Goal: Task Accomplishment & Management: Manage account settings

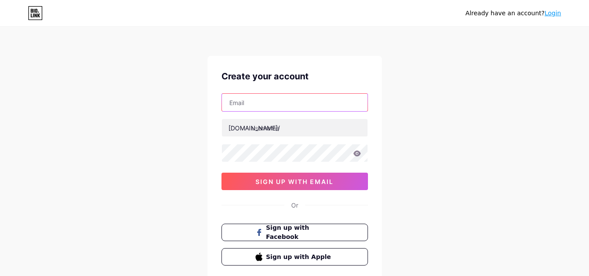
paste input "agorjewellery@outlook.com"
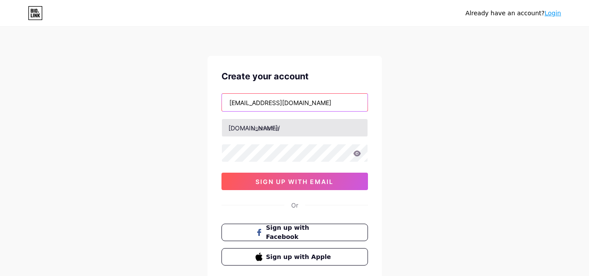
type input "agorjewellery@outlook.com"
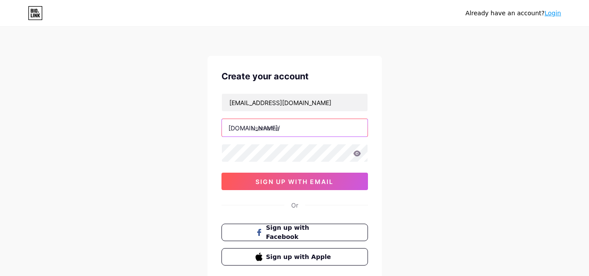
click at [268, 129] on input "text" at bounding box center [295, 127] width 146 height 17
paste input "agorjewellery"
type input "agorjewellery"
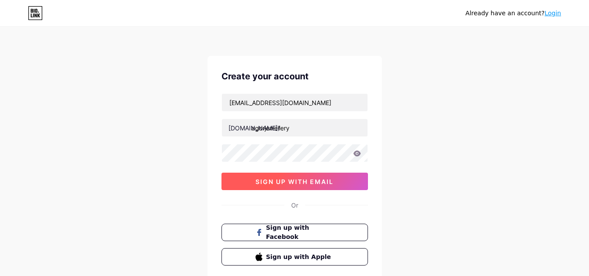
click at [267, 181] on span "sign up with email" at bounding box center [294, 181] width 78 height 7
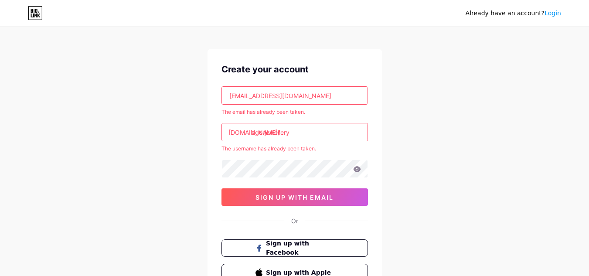
scroll to position [80, 0]
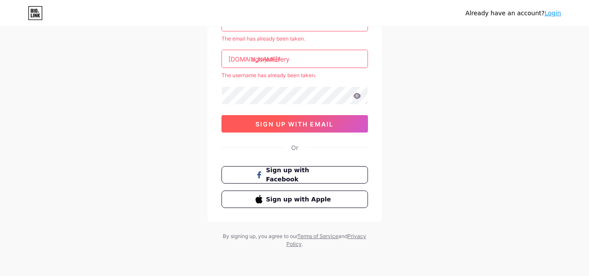
click at [301, 119] on button "sign up with email" at bounding box center [294, 123] width 146 height 17
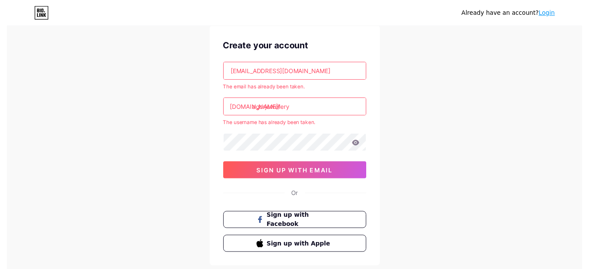
scroll to position [0, 0]
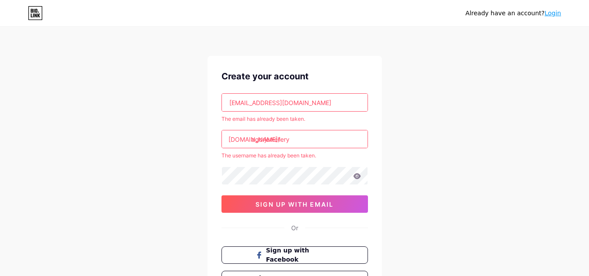
click at [251, 106] on input "agorjewellery@outlook.com" at bounding box center [295, 102] width 146 height 17
paste input "soshara"
type input "soshara@outlook.com"
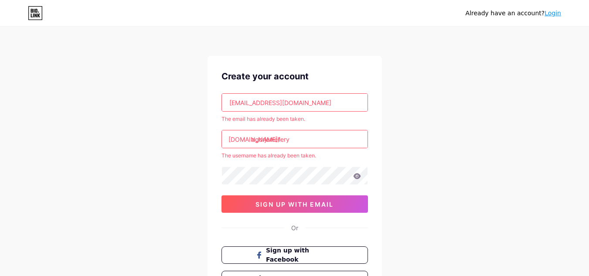
click at [277, 143] on input "agorjewellery" at bounding box center [295, 138] width 146 height 17
click at [215, 183] on div "Create your account soshara@outlook.com The email has already been taken. bio.l…" at bounding box center [294, 179] width 174 height 246
drag, startPoint x: 252, startPoint y: 140, endPoint x: 312, endPoint y: 140, distance: 59.3
click at [312, 140] on input "agorjewellery" at bounding box center [295, 138] width 146 height 17
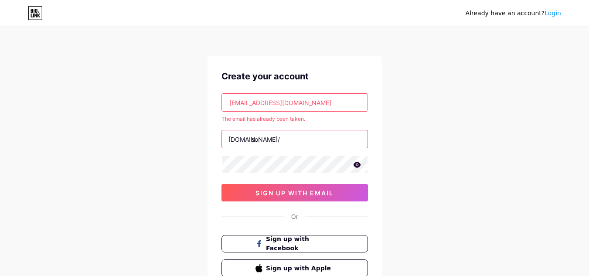
type input "so"
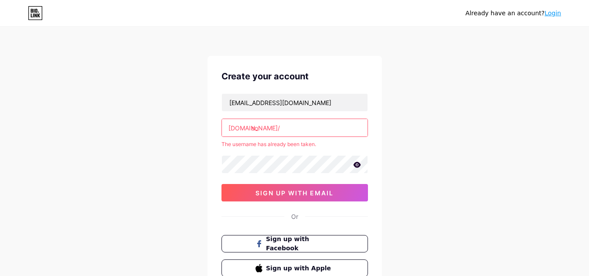
click at [294, 132] on input "so" at bounding box center [295, 127] width 146 height 17
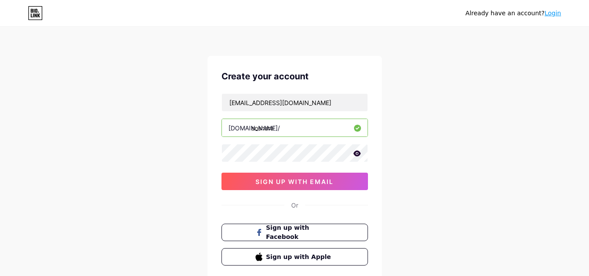
type input "soshara"
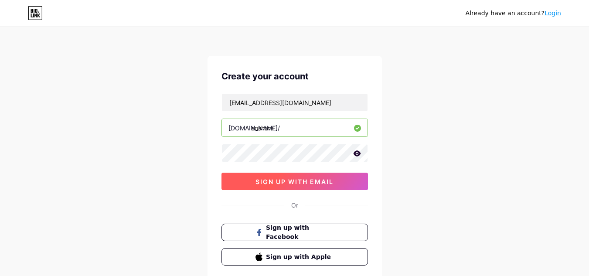
click at [267, 178] on span "sign up with email" at bounding box center [294, 181] width 78 height 7
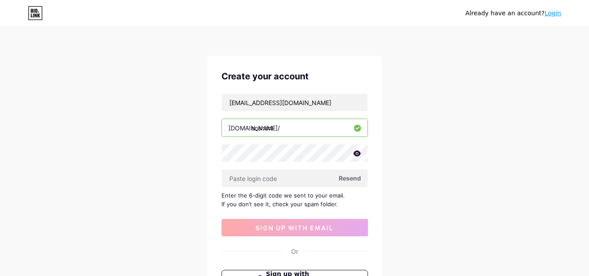
click at [346, 178] on span "Resend" at bounding box center [350, 177] width 22 height 9
drag, startPoint x: 311, startPoint y: 98, endPoint x: 97, endPoint y: 128, distance: 215.5
click at [97, 128] on div "Already have an account? Login Create your account soshara@outlook.com bio.link…" at bounding box center [294, 190] width 589 height 380
paste input "shop@gmail"
type input "[EMAIL_ADDRESS][DOMAIN_NAME]"
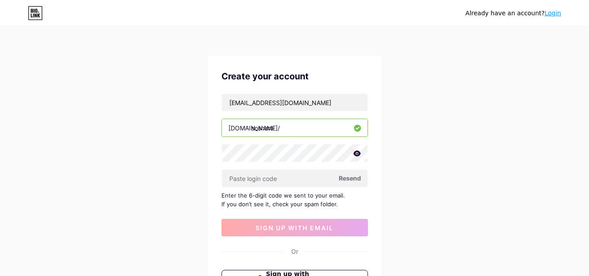
click at [355, 179] on span "Resend" at bounding box center [350, 177] width 22 height 9
click at [256, 180] on input "text" at bounding box center [295, 177] width 146 height 17
click at [284, 229] on span "sign up with email" at bounding box center [294, 227] width 78 height 7
click at [345, 178] on span "Resend" at bounding box center [350, 177] width 22 height 9
paste input "937467"
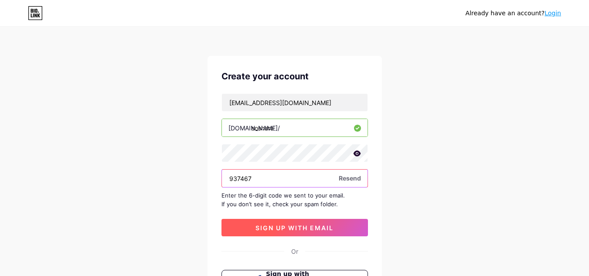
type input "937467"
click at [291, 234] on button "sign up with email" at bounding box center [294, 227] width 146 height 17
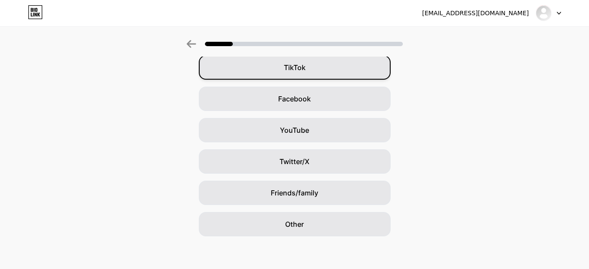
scroll to position [106, 0]
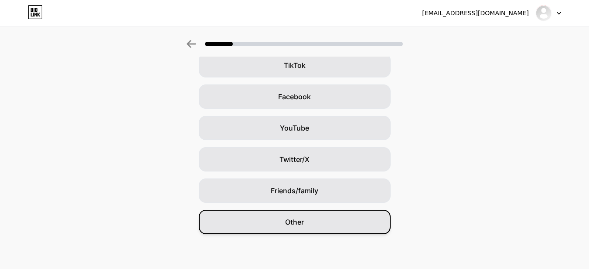
click at [293, 224] on span "Other" at bounding box center [294, 222] width 19 height 10
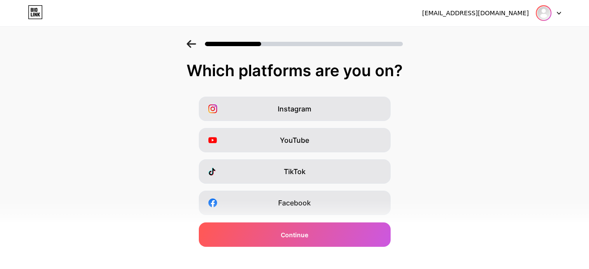
click at [549, 17] on img at bounding box center [543, 13] width 14 height 14
click at [501, 10] on div "[EMAIL_ADDRESS][DOMAIN_NAME]" at bounding box center [475, 13] width 107 height 9
click at [518, 119] on div "Instagram YouTube TikTok Facebook Twitter/X Buy Me a Coffee Snapchat I have a w…" at bounding box center [294, 219] width 580 height 244
click at [31, 7] on icon at bounding box center [35, 12] width 15 height 14
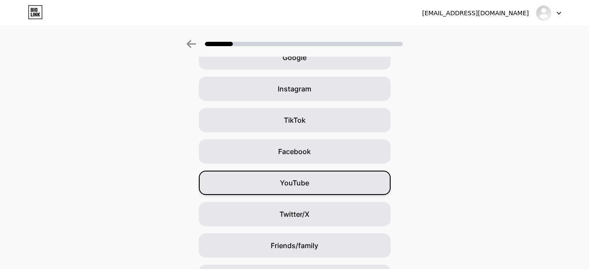
scroll to position [106, 0]
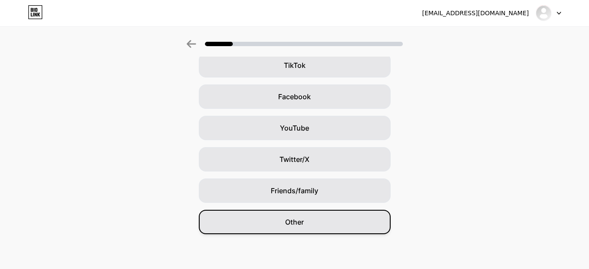
click at [298, 224] on span "Other" at bounding box center [294, 222] width 19 height 10
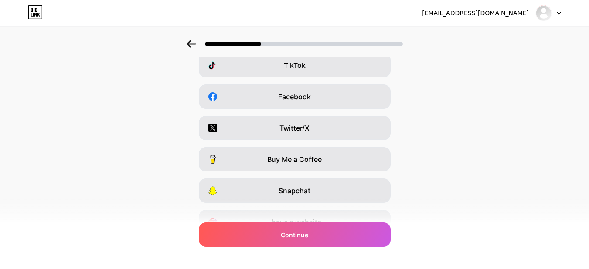
scroll to position [0, 0]
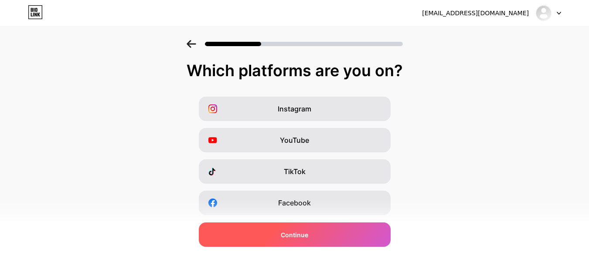
drag, startPoint x: 300, startPoint y: 233, endPoint x: 295, endPoint y: 241, distance: 9.7
click at [299, 235] on span "Continue" at bounding box center [294, 235] width 27 height 9
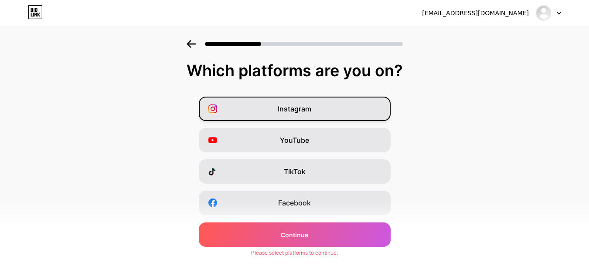
click at [302, 116] on div "Instagram" at bounding box center [295, 109] width 192 height 24
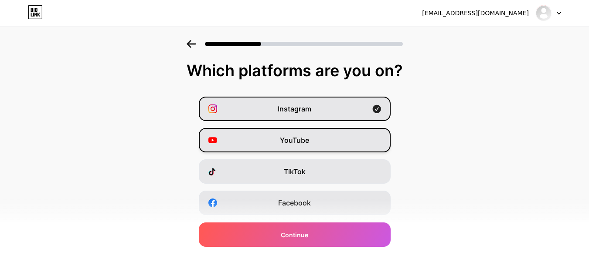
click at [321, 131] on div "YouTube" at bounding box center [295, 140] width 192 height 24
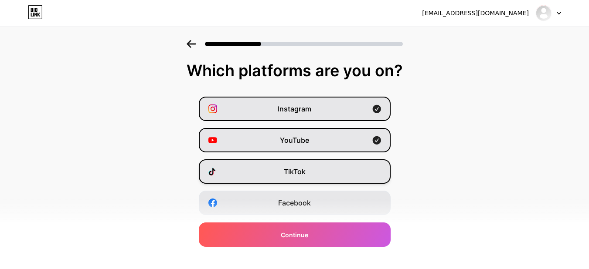
click at [320, 176] on div "TikTok" at bounding box center [295, 171] width 192 height 24
click at [322, 172] on div "TikTok" at bounding box center [295, 171] width 192 height 24
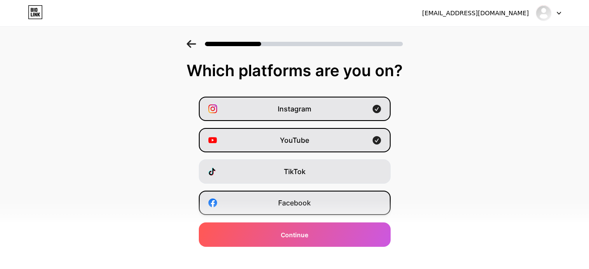
click at [317, 210] on div "Facebook" at bounding box center [295, 203] width 192 height 24
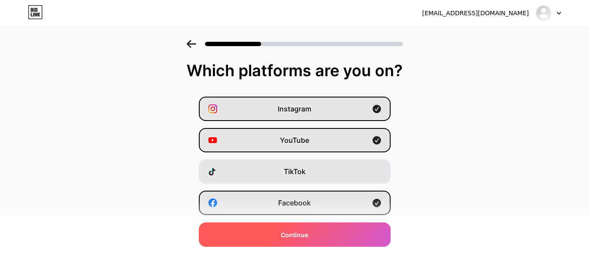
click at [317, 232] on div "Continue" at bounding box center [295, 235] width 192 height 24
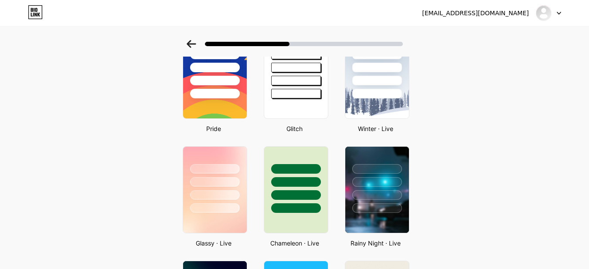
scroll to position [218, 0]
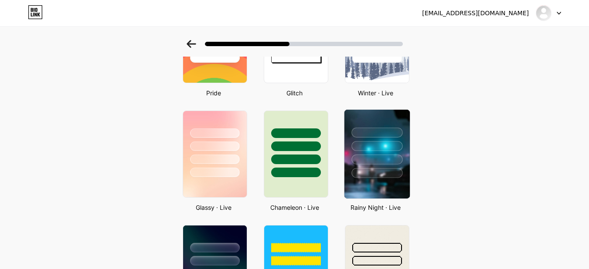
click at [394, 148] on div at bounding box center [376, 146] width 51 height 10
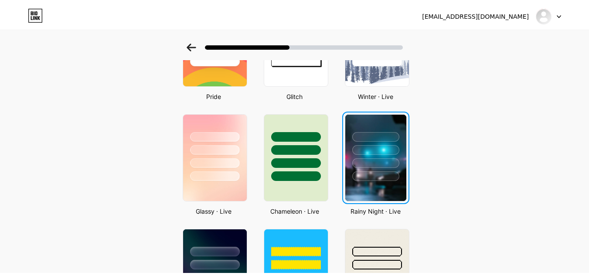
scroll to position [0, 0]
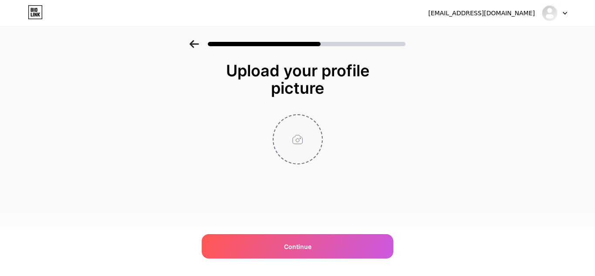
click at [301, 142] on input "file" at bounding box center [298, 139] width 48 height 48
click at [303, 136] on input "file" at bounding box center [298, 139] width 48 height 48
type input "C:\fakepath\soshara logo 300.jpg"
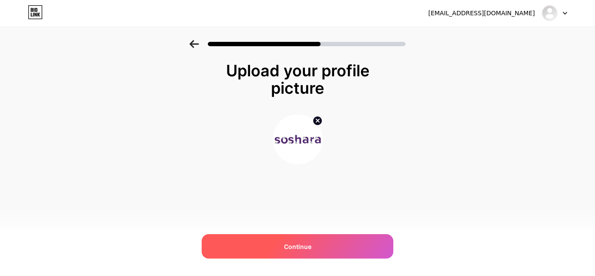
click at [293, 251] on div "Continue" at bounding box center [298, 246] width 192 height 24
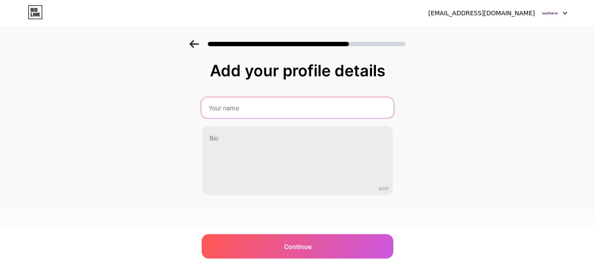
click at [252, 111] on input "text" at bounding box center [297, 107] width 193 height 21
paste input "Soshara"
type input "Soshara"
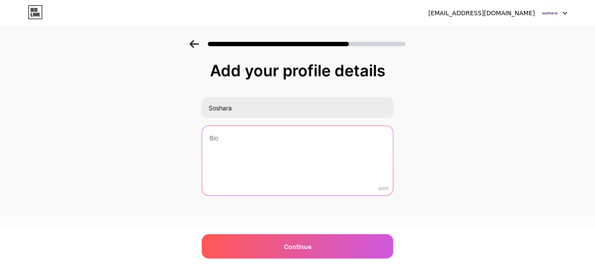
click at [234, 150] on textarea at bounding box center [297, 161] width 191 height 70
paste textarea "Soshara.com offers the latest fashion for kids, women & accessories. Shop elega…"
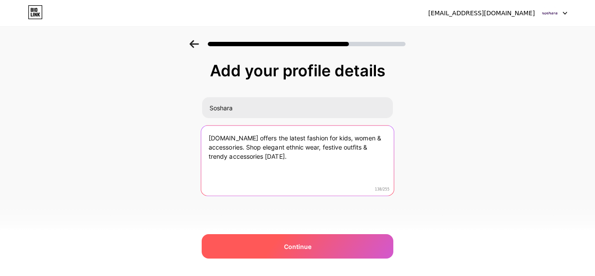
type textarea "Soshara.com offers the latest fashion for kids, women & accessories. Shop elega…"
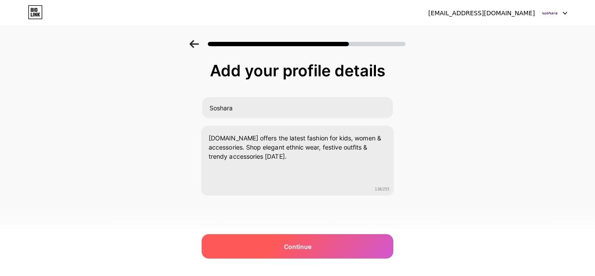
click at [299, 246] on span "Continue" at bounding box center [297, 246] width 27 height 9
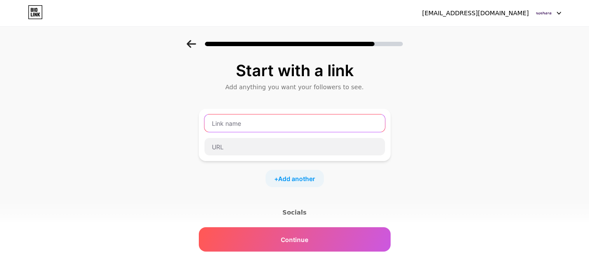
click at [262, 125] on input "text" at bounding box center [294, 123] width 180 height 17
paste input "https://soshara.com/"
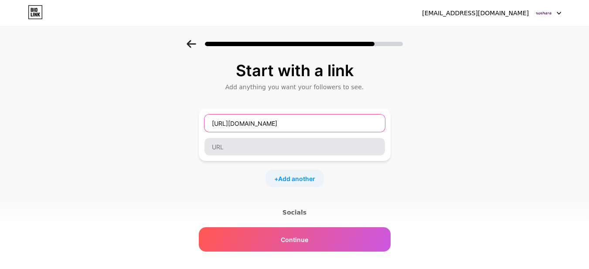
type input "https://soshara.com/"
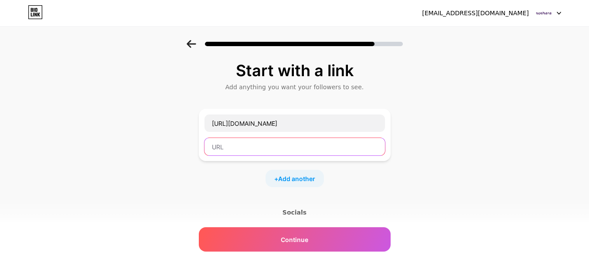
click at [290, 145] on input "text" at bounding box center [294, 146] width 180 height 17
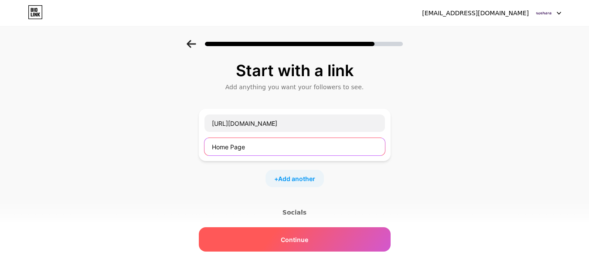
type input "Home Page"
click at [290, 243] on span "Continue" at bounding box center [294, 239] width 27 height 9
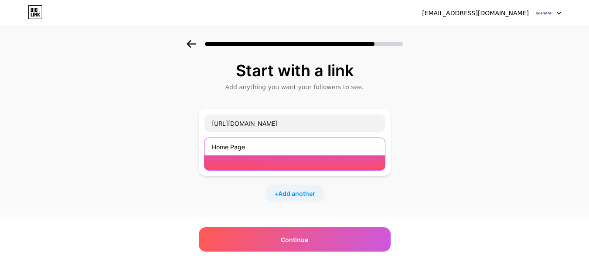
click at [256, 149] on input "Home Page" at bounding box center [294, 146] width 180 height 17
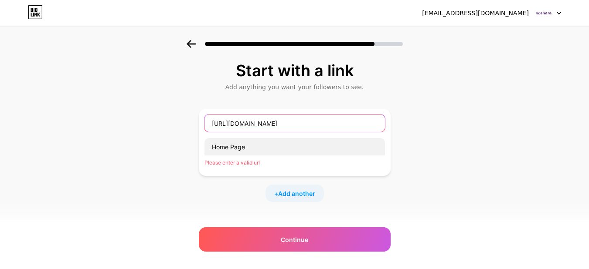
drag, startPoint x: 290, startPoint y: 130, endPoint x: 183, endPoint y: 127, distance: 106.8
click at [183, 127] on div "Start with a link Add anything you want your followers to see. https://soshara.…" at bounding box center [294, 200] width 589 height 321
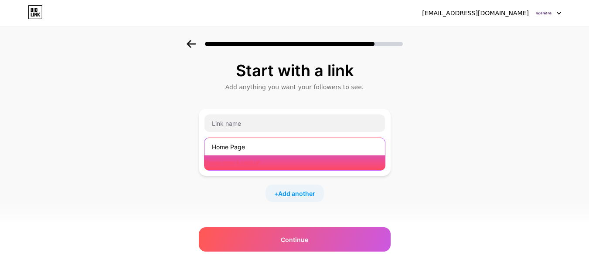
click at [247, 150] on input "Home Page" at bounding box center [294, 146] width 180 height 17
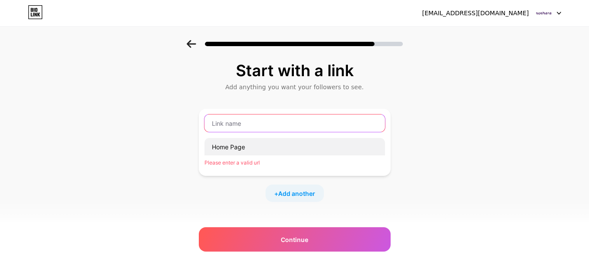
click at [237, 125] on input "text" at bounding box center [294, 123] width 180 height 17
paste input "Home Page"
type input "Home Page"
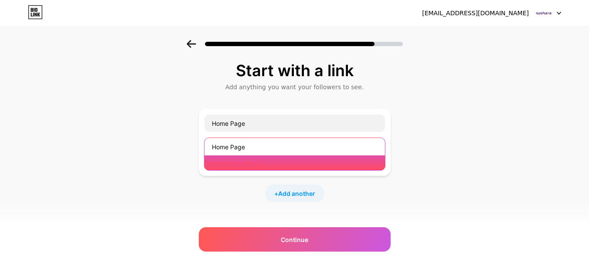
drag, startPoint x: 260, startPoint y: 149, endPoint x: 197, endPoint y: 147, distance: 62.4
click at [197, 147] on div "Start with a link Add anything you want your followers to see. Home Page Home P…" at bounding box center [294, 200] width 589 height 321
paste input "https://soshara.com/"
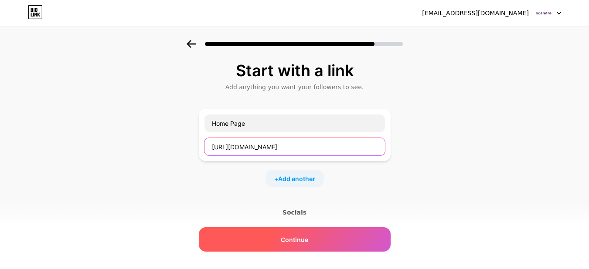
type input "https://soshara.com/"
click at [308, 241] on span "Continue" at bounding box center [294, 239] width 27 height 9
click at [294, 236] on span "Continue" at bounding box center [294, 239] width 27 height 9
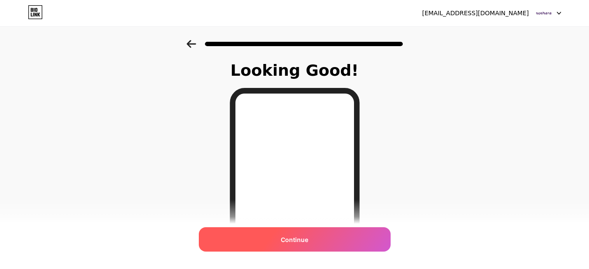
click at [301, 240] on span "Continue" at bounding box center [294, 239] width 27 height 9
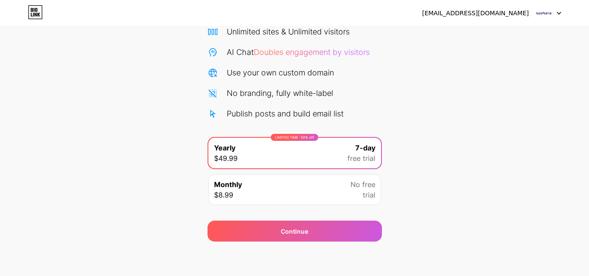
scroll to position [75, 0]
click at [310, 196] on div "Monthly $8.99 No free trial" at bounding box center [294, 189] width 173 height 31
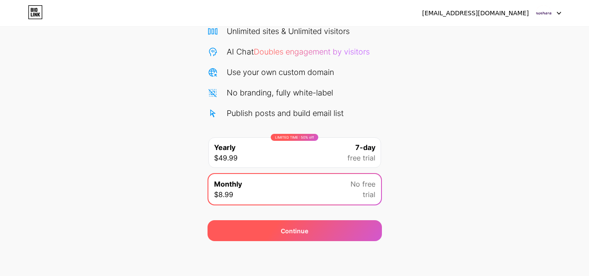
click at [295, 221] on div "Continue" at bounding box center [294, 230] width 174 height 21
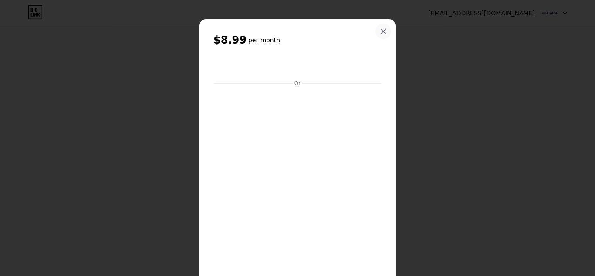
click at [376, 35] on div at bounding box center [384, 32] width 16 height 16
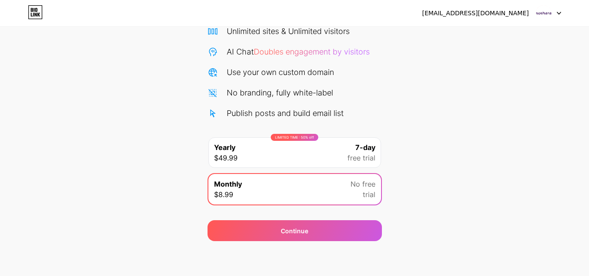
scroll to position [0, 0]
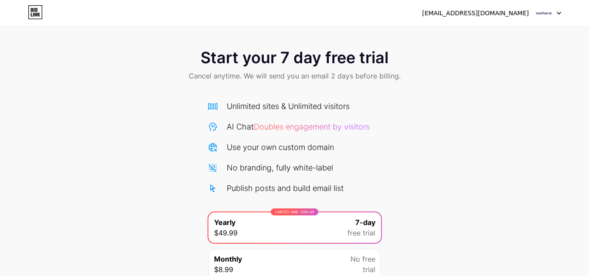
click at [556, 10] on div at bounding box center [548, 13] width 25 height 16
click at [537, 16] on img at bounding box center [543, 13] width 17 height 17
click at [41, 14] on icon at bounding box center [35, 12] width 15 height 14
click at [34, 11] on icon at bounding box center [35, 12] width 15 height 14
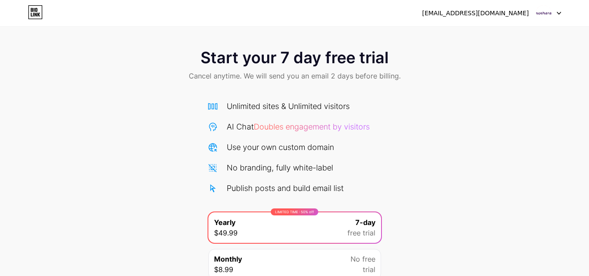
click at [552, 13] on div at bounding box center [548, 13] width 25 height 16
click at [470, 35] on li "Logout" at bounding box center [506, 36] width 108 height 24
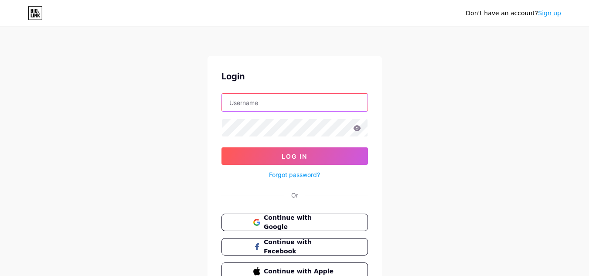
click at [280, 109] on input "text" at bounding box center [295, 102] width 146 height 17
paste input "Soshara"
click at [247, 102] on input "Soshara" at bounding box center [295, 102] width 146 height 17
paste input "Soshara"
click at [233, 105] on input "SoshaSosharara" at bounding box center [295, 102] width 146 height 17
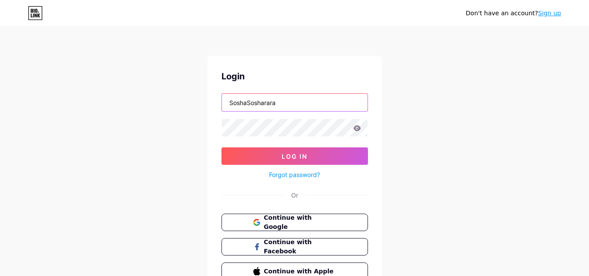
click at [233, 105] on input "SoshaSosharara" at bounding box center [295, 102] width 146 height 17
paste input "text"
click at [233, 105] on input "Soshara" at bounding box center [295, 102] width 146 height 17
paste input "Avdhesh#403"
type input "soshara"
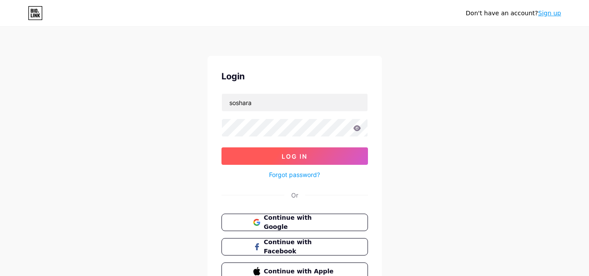
click at [277, 158] on button "Log In" at bounding box center [294, 155] width 146 height 17
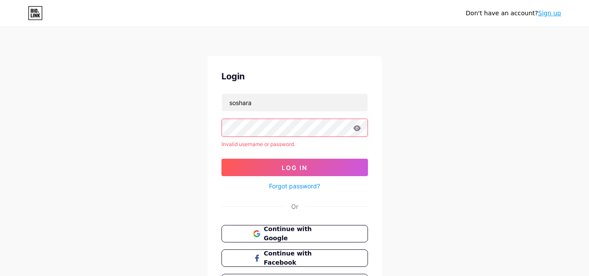
click at [292, 191] on div "Login soshara Invalid username or password. Log In Forgot password? Or Continue…" at bounding box center [294, 180] width 174 height 249
click at [291, 183] on link "Forgot password?" at bounding box center [294, 185] width 51 height 9
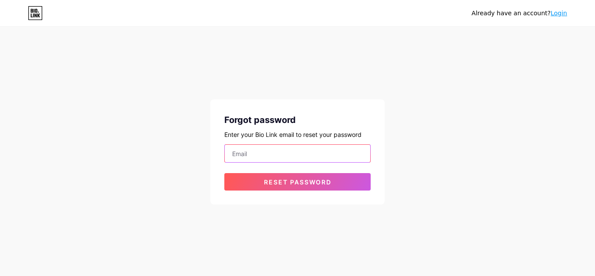
click at [278, 146] on input "email" at bounding box center [298, 153] width 146 height 17
type input "[EMAIL_ADDRESS][DOMAIN_NAME]"
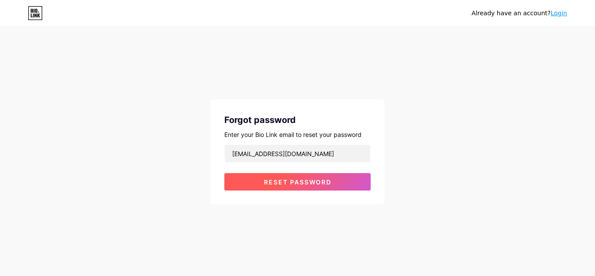
click at [288, 180] on span "Reset password" at bounding box center [298, 181] width 68 height 7
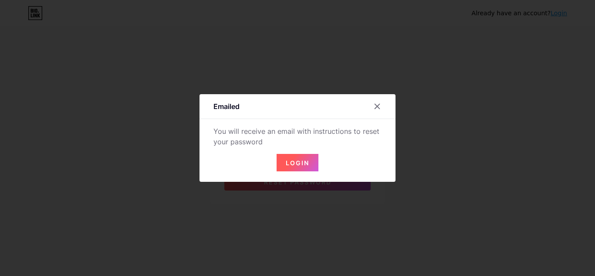
click at [302, 170] on button "Login" at bounding box center [298, 162] width 42 height 17
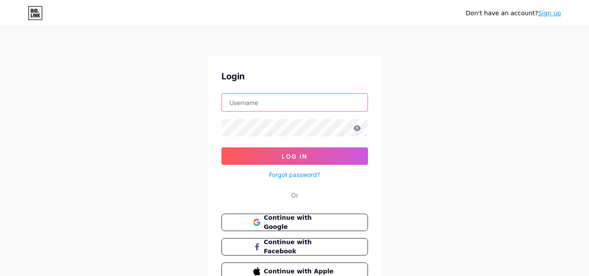
click at [261, 109] on input "text" at bounding box center [295, 102] width 146 height 17
type input "soshara"
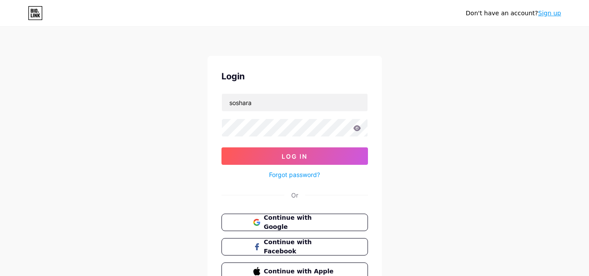
click at [286, 173] on link "Forgot password?" at bounding box center [294, 174] width 51 height 9
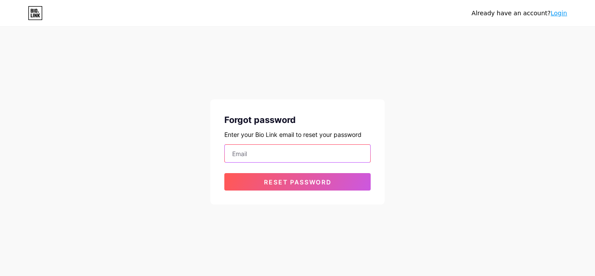
click at [272, 153] on input "email" at bounding box center [298, 153] width 146 height 17
type input "[EMAIL_ADDRESS][DOMAIN_NAME]"
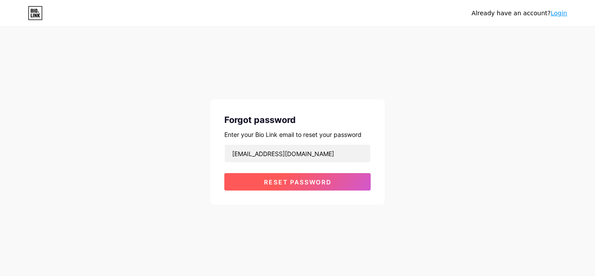
click at [289, 176] on button "Reset password" at bounding box center [297, 181] width 146 height 17
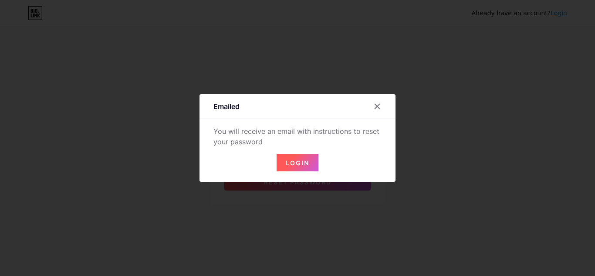
click at [299, 170] on button "Login" at bounding box center [298, 162] width 42 height 17
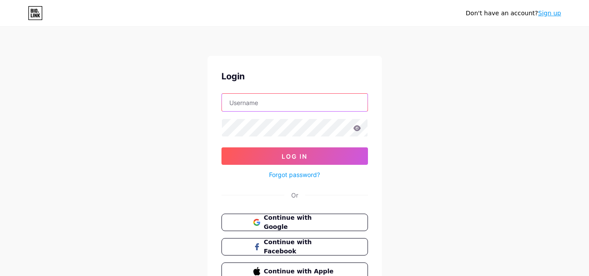
click at [281, 102] on input "text" at bounding box center [295, 102] width 146 height 17
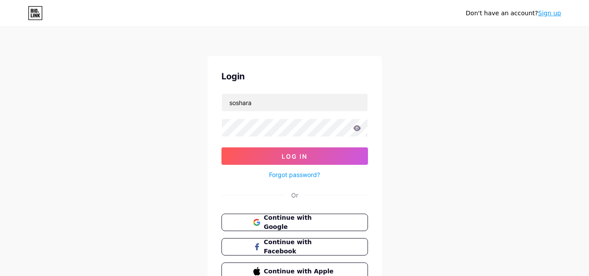
click at [356, 128] on icon at bounding box center [357, 128] width 8 height 6
click at [358, 130] on icon at bounding box center [356, 128] width 7 height 6
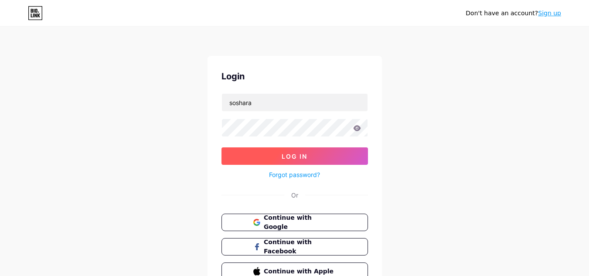
click at [299, 156] on span "Log In" at bounding box center [294, 156] width 26 height 7
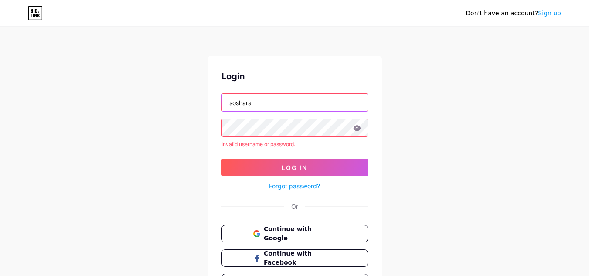
drag, startPoint x: 232, startPoint y: 102, endPoint x: 237, endPoint y: 104, distance: 5.5
click at [232, 102] on input "soshara" at bounding box center [295, 102] width 146 height 17
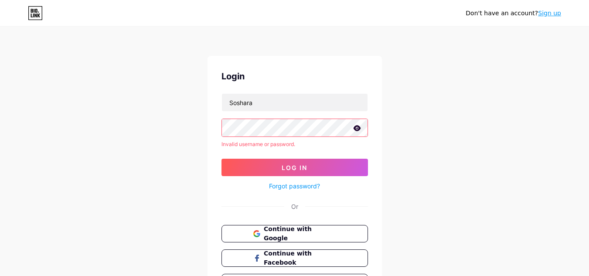
click at [176, 130] on div "Don't have an account? Sign up Login Soshara Invalid username or password. Log …" at bounding box center [294, 166] width 589 height 333
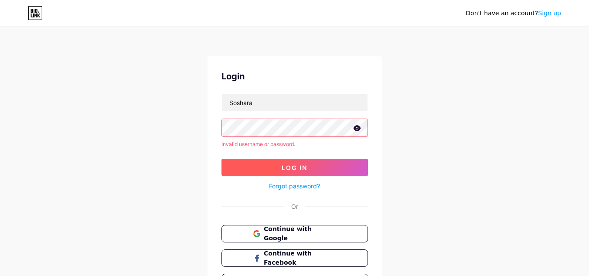
click at [276, 171] on button "Log In" at bounding box center [294, 167] width 146 height 17
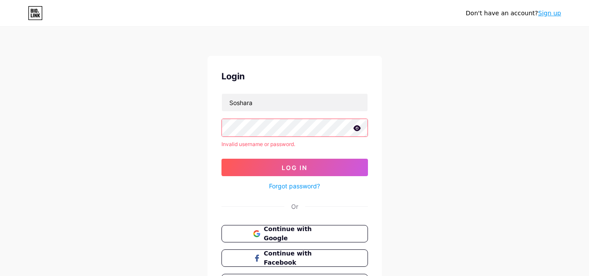
click at [191, 129] on div "Don't have an account? Sign up Login Soshara Invalid username or password. Log …" at bounding box center [294, 166] width 589 height 333
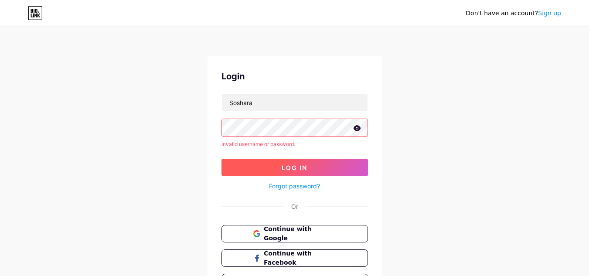
click at [289, 162] on button "Log In" at bounding box center [294, 167] width 146 height 17
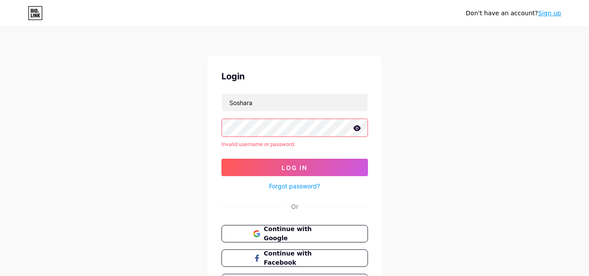
click at [194, 130] on div "Don't have an account? Sign up Login Soshara Invalid username or password. Log …" at bounding box center [294, 166] width 589 height 333
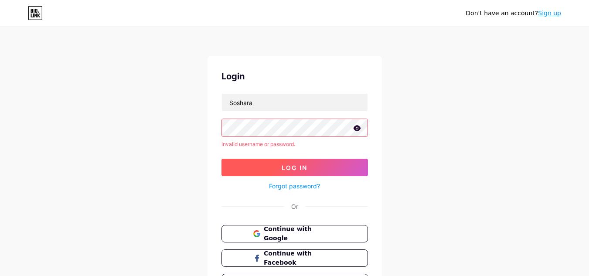
click at [310, 170] on button "Log In" at bounding box center [294, 167] width 146 height 17
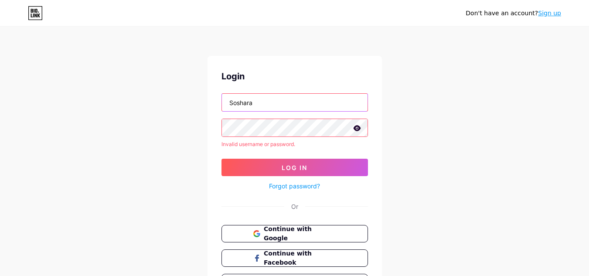
click at [234, 102] on input "Soshara" at bounding box center [295, 102] width 146 height 17
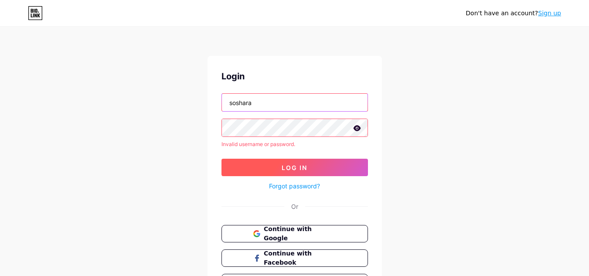
type input "soshara"
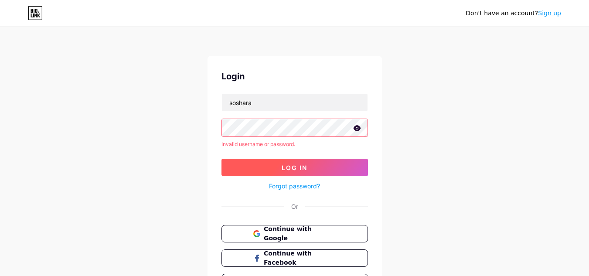
click at [307, 164] on span "Log In" at bounding box center [294, 167] width 26 height 7
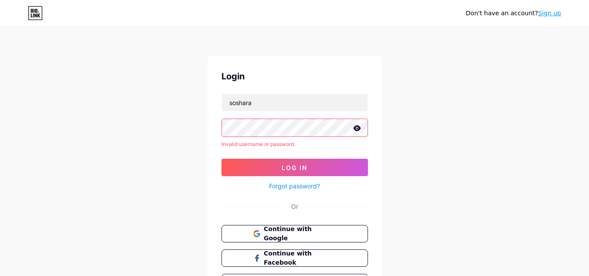
click at [292, 186] on link "Forgot password?" at bounding box center [294, 185] width 51 height 9
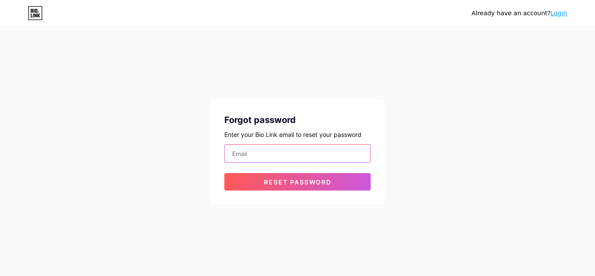
click at [283, 155] on input "email" at bounding box center [298, 153] width 146 height 17
type input "[EMAIL_ADDRESS][DOMAIN_NAME]"
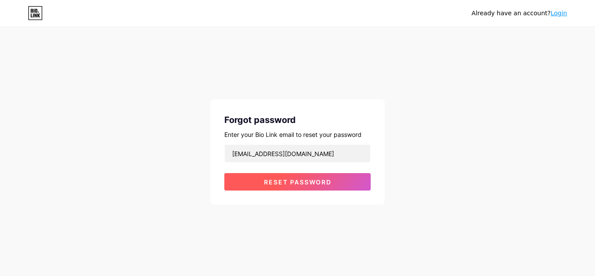
click at [297, 180] on span "Reset password" at bounding box center [298, 181] width 68 height 7
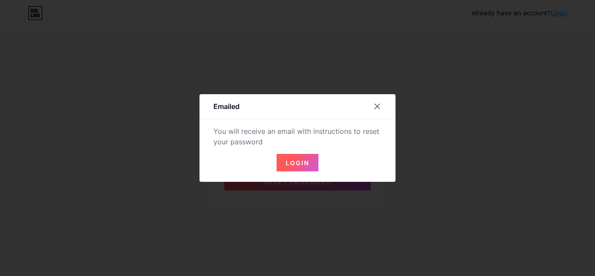
click at [293, 166] on span "Login" at bounding box center [298, 162] width 24 height 7
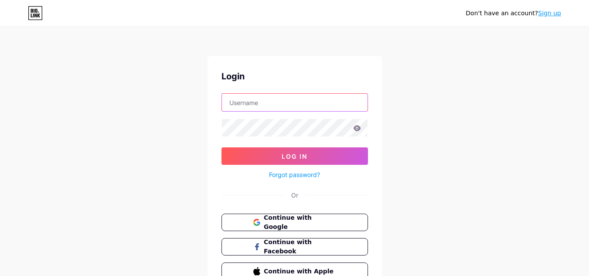
click at [269, 109] on input "text" at bounding box center [295, 102] width 146 height 17
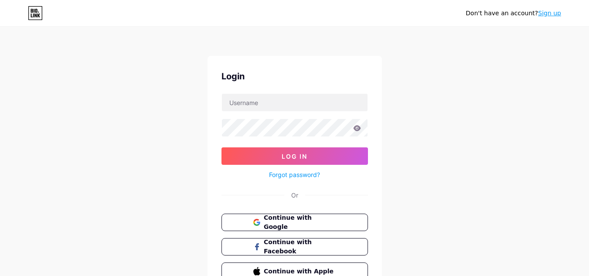
click at [354, 126] on icon at bounding box center [357, 128] width 8 height 6
click at [357, 128] on icon at bounding box center [356, 128] width 7 height 6
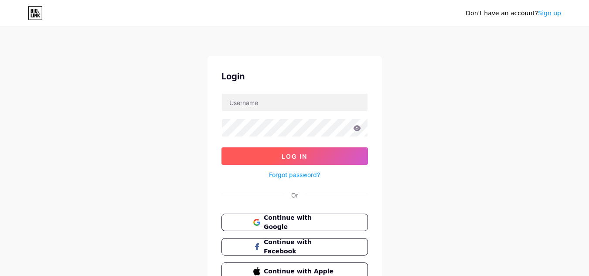
click at [323, 153] on button "Log In" at bounding box center [294, 155] width 146 height 17
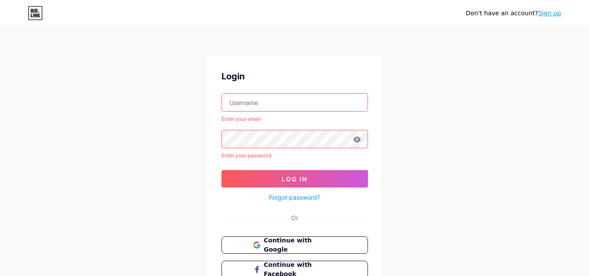
click at [285, 195] on link "Forgot password?" at bounding box center [294, 197] width 51 height 9
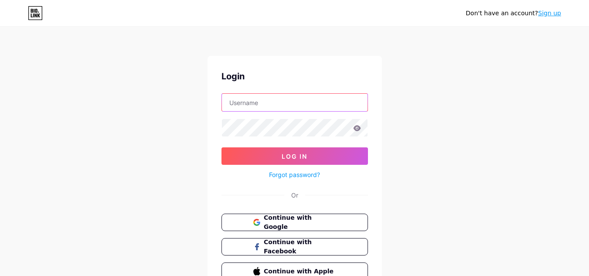
click at [263, 104] on input "text" at bounding box center [295, 102] width 146 height 17
type input "[EMAIL_ADDRESS][DOMAIN_NAME]"
click at [278, 108] on input "[EMAIL_ADDRESS][DOMAIN_NAME]" at bounding box center [295, 102] width 146 height 17
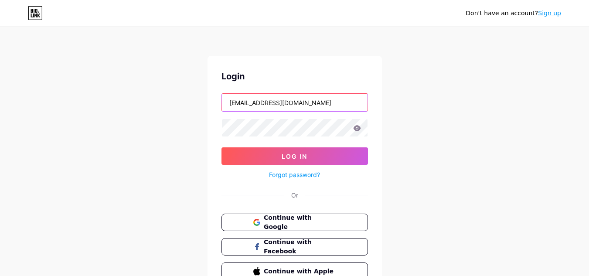
click at [274, 102] on input "[EMAIL_ADDRESS][DOMAIN_NAME]" at bounding box center [295, 102] width 146 height 17
drag, startPoint x: 311, startPoint y: 104, endPoint x: 65, endPoint y: 112, distance: 245.9
click at [65, 112] on div "Don't have an account? Sign up Login [EMAIL_ADDRESS][DOMAIN_NAME] Log In Forgot…" at bounding box center [294, 161] width 589 height 322
click at [272, 99] on input "text" at bounding box center [295, 102] width 146 height 17
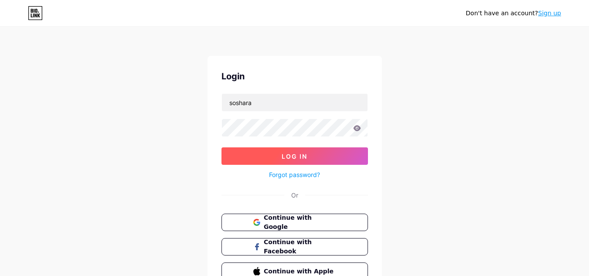
click at [278, 160] on button "Log In" at bounding box center [294, 155] width 146 height 17
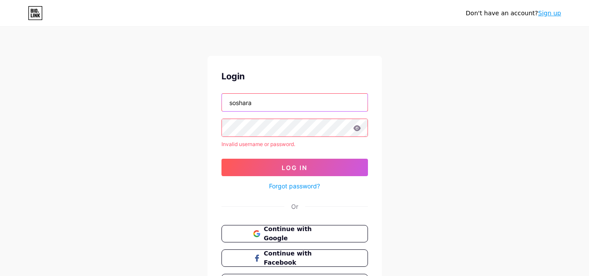
click at [260, 107] on input "soshara" at bounding box center [295, 102] width 146 height 17
paste input "shop"
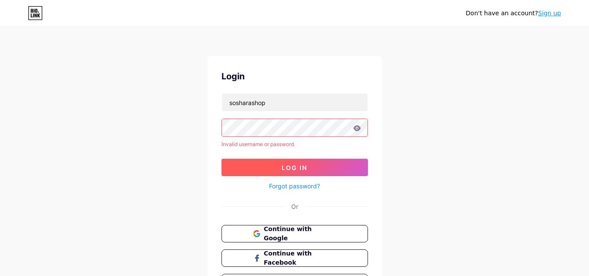
click at [284, 168] on span "Log In" at bounding box center [294, 167] width 26 height 7
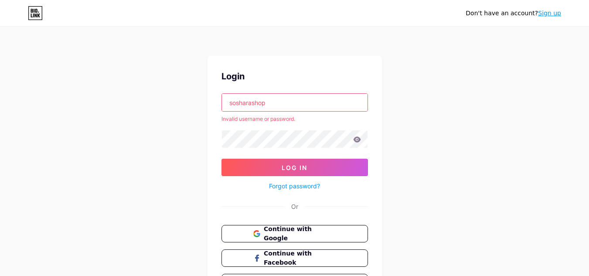
drag, startPoint x: 251, startPoint y: 102, endPoint x: 268, endPoint y: 102, distance: 17.0
click at [268, 102] on input "sosharashop" at bounding box center [295, 102] width 146 height 17
click at [231, 102] on input "soshara" at bounding box center [295, 102] width 146 height 17
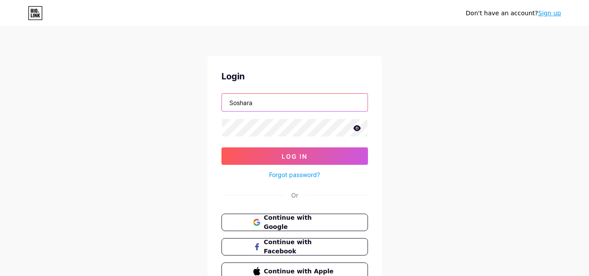
click at [271, 102] on input "Soshara" at bounding box center [295, 102] width 146 height 17
type input "Soshara"
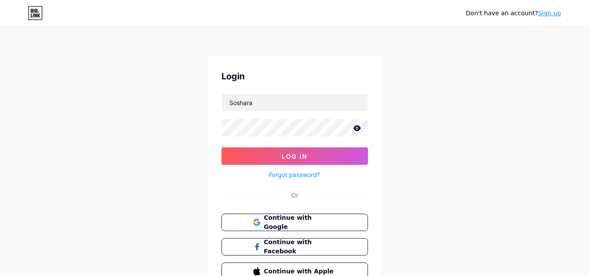
click at [302, 175] on link "Forgot password?" at bounding box center [294, 174] width 51 height 9
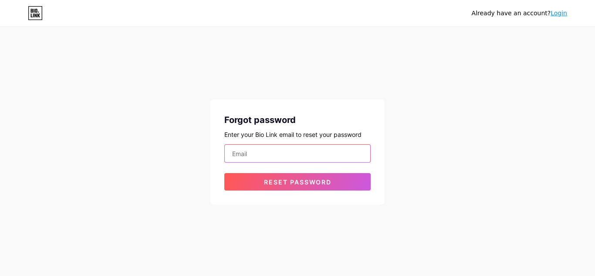
click at [256, 154] on input "email" at bounding box center [298, 153] width 146 height 17
type input "[EMAIL_ADDRESS][DOMAIN_NAME]"
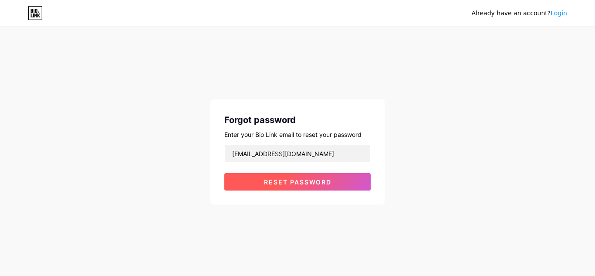
click at [287, 178] on span "Reset password" at bounding box center [298, 181] width 68 height 7
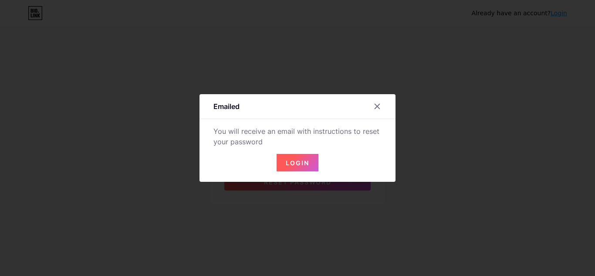
click at [301, 159] on span "Login" at bounding box center [298, 162] width 24 height 7
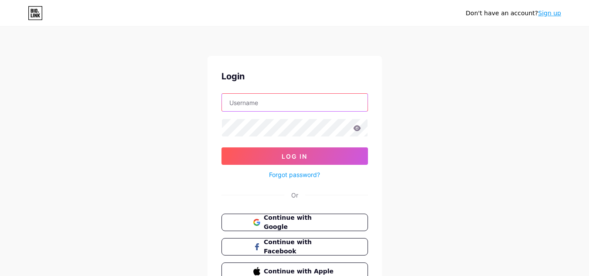
click at [258, 100] on input "text" at bounding box center [295, 102] width 146 height 17
type input "[EMAIL_ADDRESS][DOMAIN_NAME]"
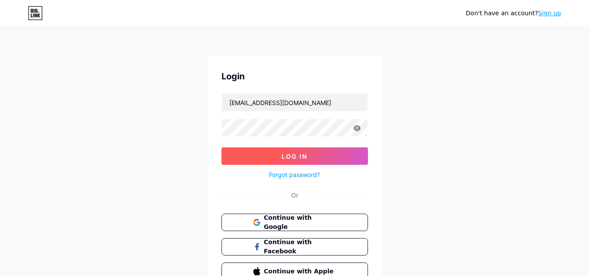
click at [295, 154] on span "Log In" at bounding box center [294, 156] width 26 height 7
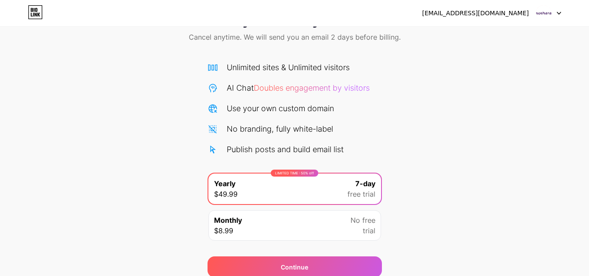
scroll to position [75, 0]
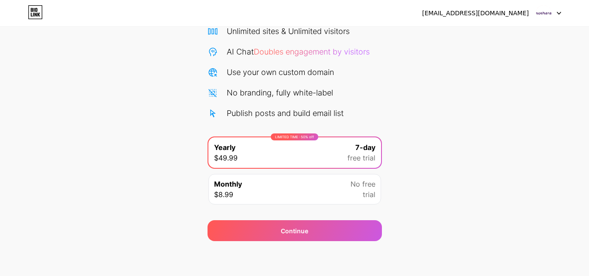
click at [363, 191] on span "trial" at bounding box center [369, 194] width 13 height 10
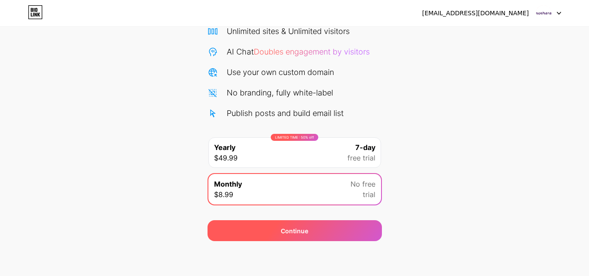
click at [318, 228] on div "Continue" at bounding box center [294, 230] width 174 height 21
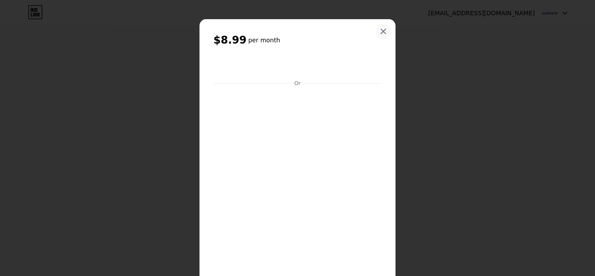
click at [381, 33] on icon at bounding box center [383, 31] width 5 height 5
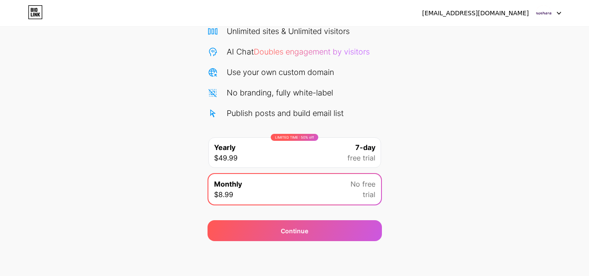
click at [331, 153] on div "LIMITED TIME : 50% off Yearly $49.99 7-day free trial" at bounding box center [294, 152] width 173 height 31
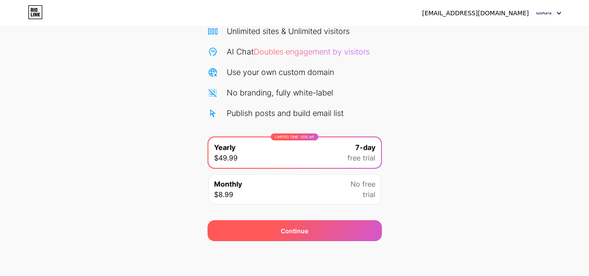
click at [334, 228] on div "Continue" at bounding box center [294, 230] width 174 height 21
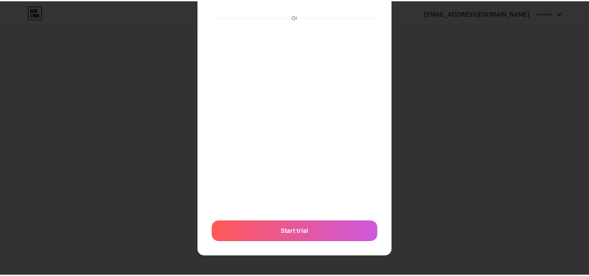
scroll to position [0, 0]
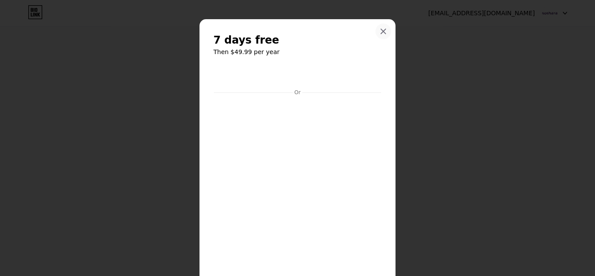
click at [381, 33] on icon at bounding box center [383, 31] width 5 height 5
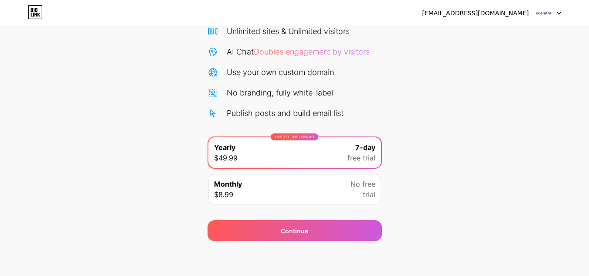
click at [554, 13] on div at bounding box center [548, 13] width 25 height 16
click at [487, 17] on div "[EMAIL_ADDRESS][DOMAIN_NAME]" at bounding box center [475, 13] width 107 height 9
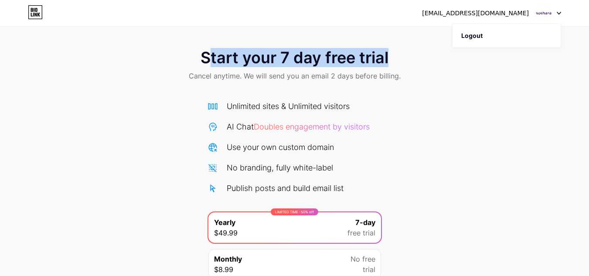
drag, startPoint x: 217, startPoint y: 54, endPoint x: 400, endPoint y: 54, distance: 183.0
click at [400, 54] on div "Start your 7 day free trial Cancel anytime. We will send you an email 2 days be…" at bounding box center [294, 65] width 589 height 51
